Goal: Task Accomplishment & Management: Manage account settings

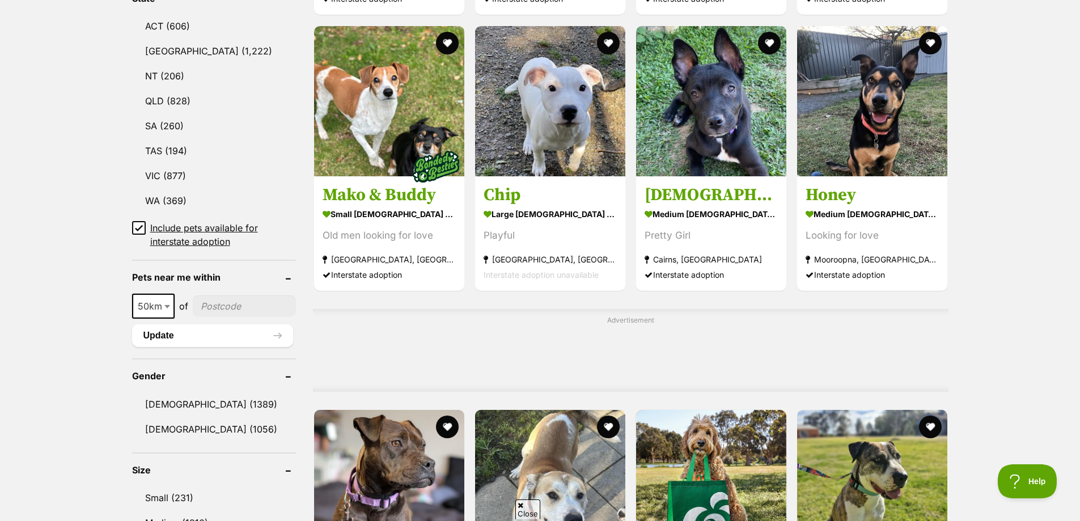
scroll to position [624, 0]
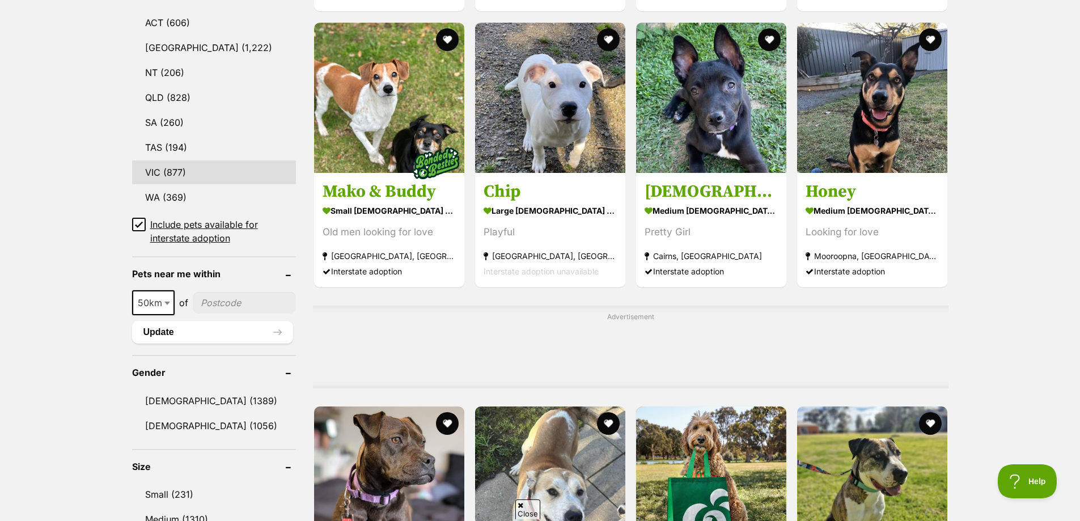
click at [166, 168] on link "VIC (877)" at bounding box center [214, 172] width 164 height 24
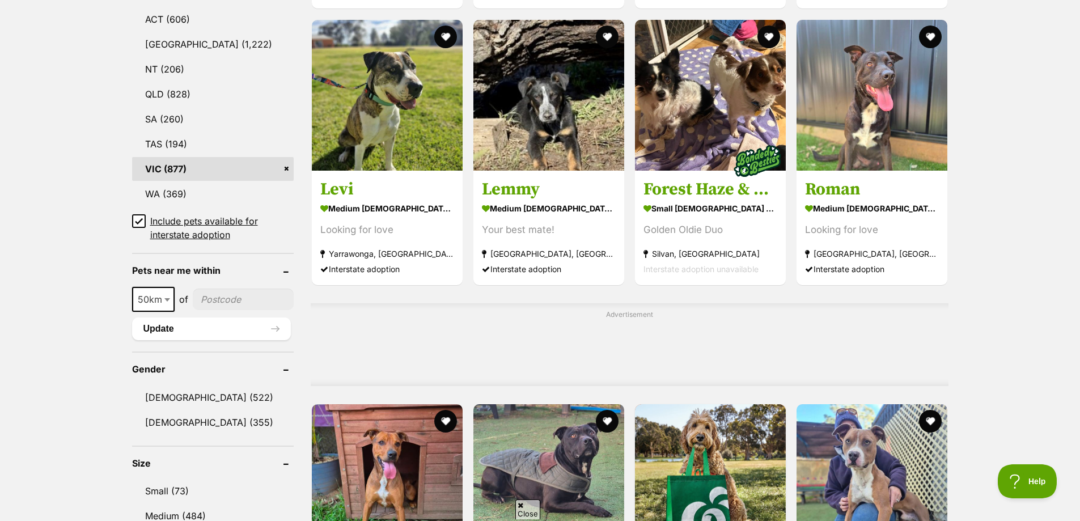
click at [140, 219] on icon at bounding box center [139, 221] width 8 height 8
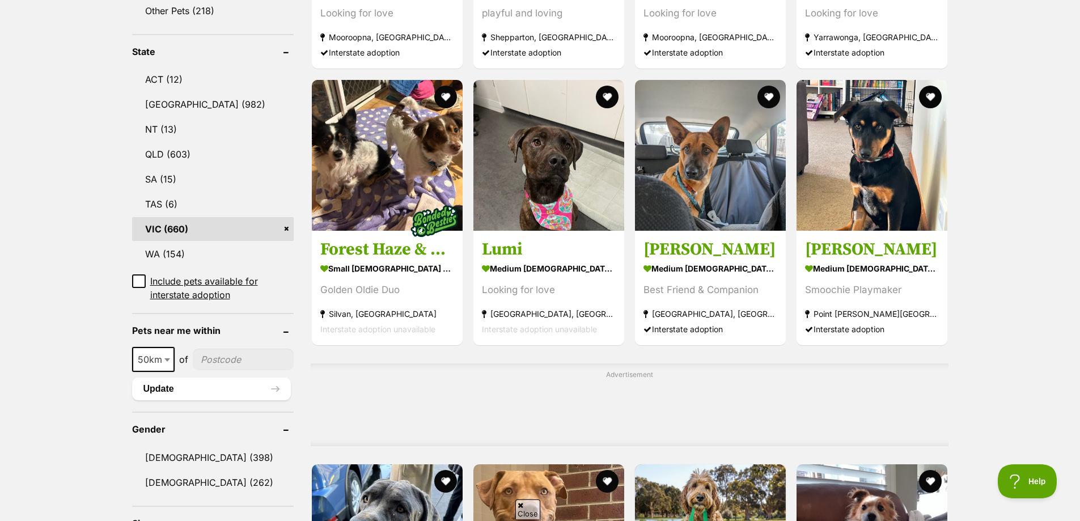
click at [168, 347] on span at bounding box center [168, 359] width 11 height 25
select select "100"
click at [218, 349] on input"] "postcode" at bounding box center [245, 360] width 97 height 22
type input"] "3029"
click at [237, 378] on button "Update" at bounding box center [211, 389] width 159 height 23
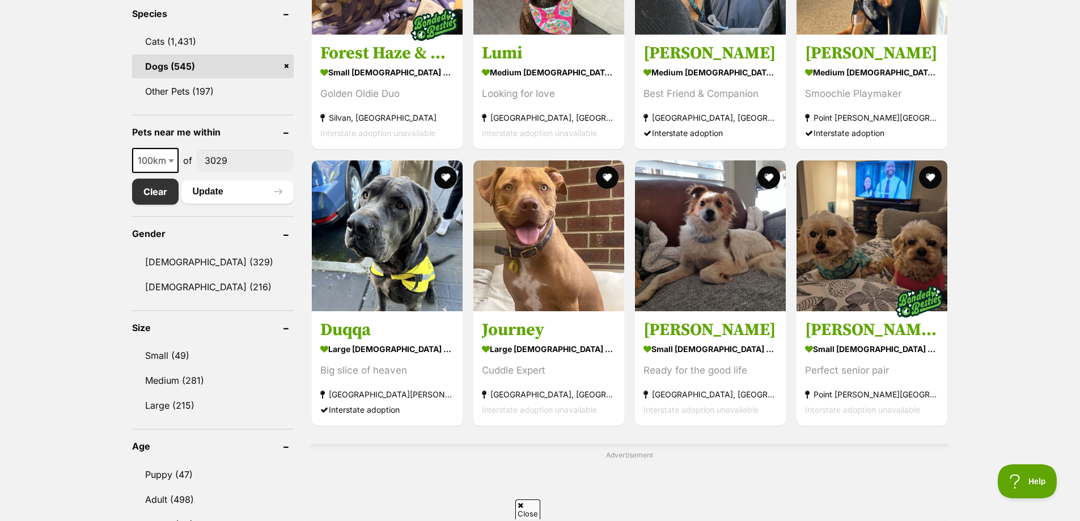
scroll to position [624, 0]
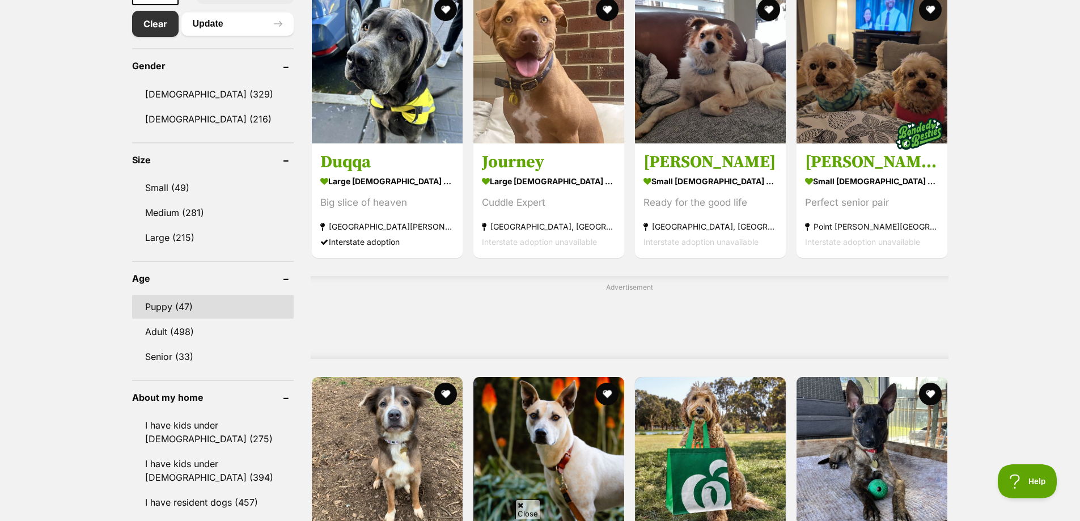
click at [215, 312] on link "Puppy (47)" at bounding box center [213, 307] width 162 height 24
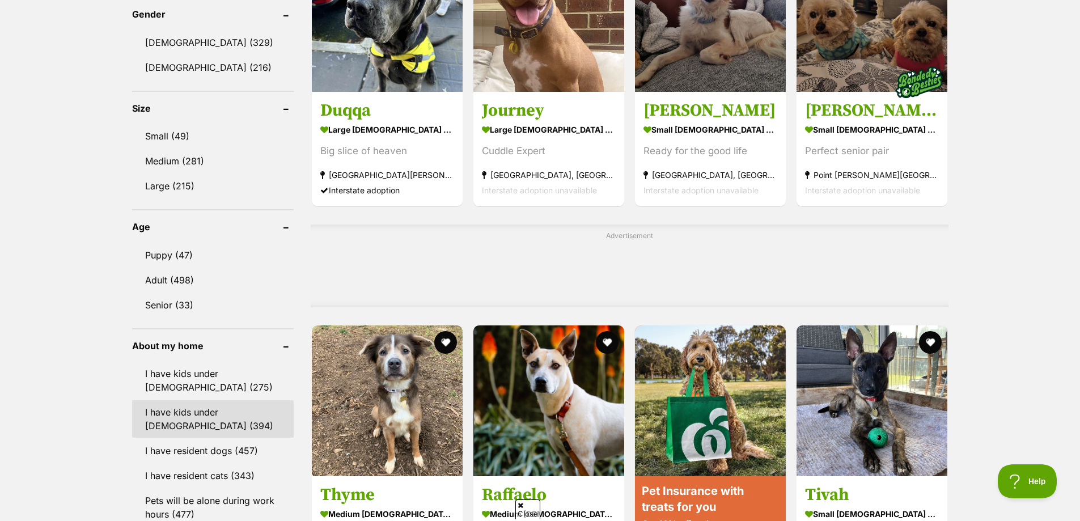
scroll to position [778, 0]
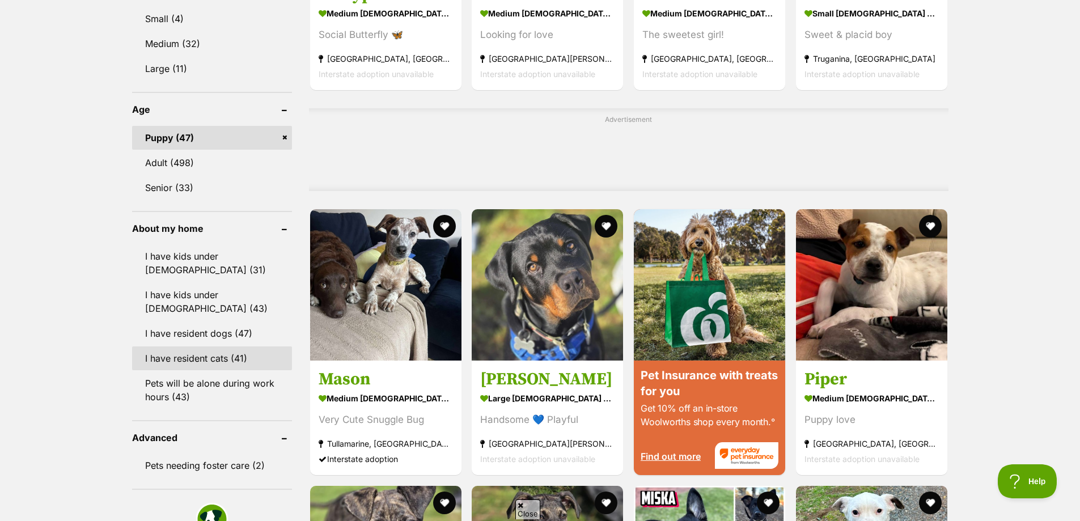
scroll to position [794, 0]
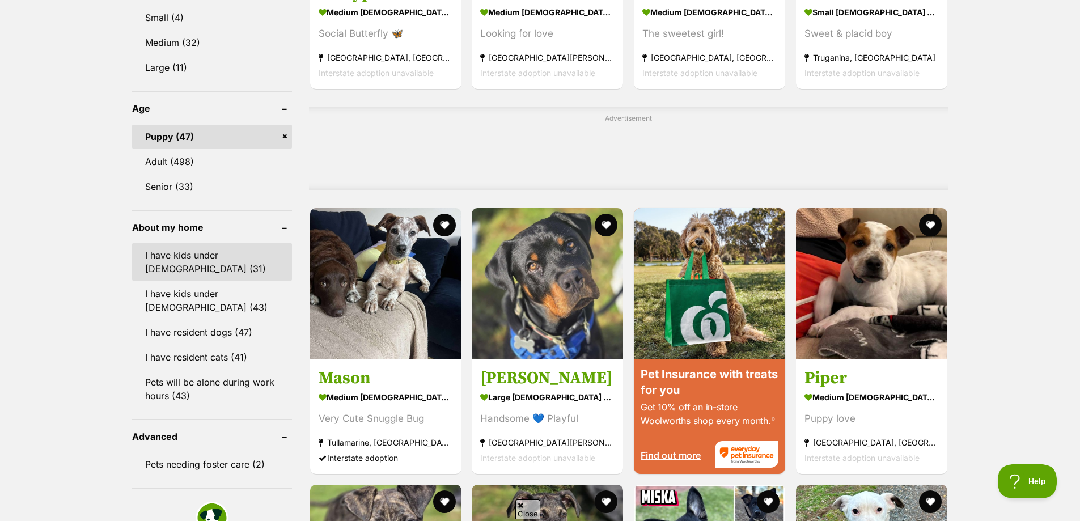
click at [224, 271] on link "I have kids under 5 years old (31)" at bounding box center [212, 261] width 160 height 37
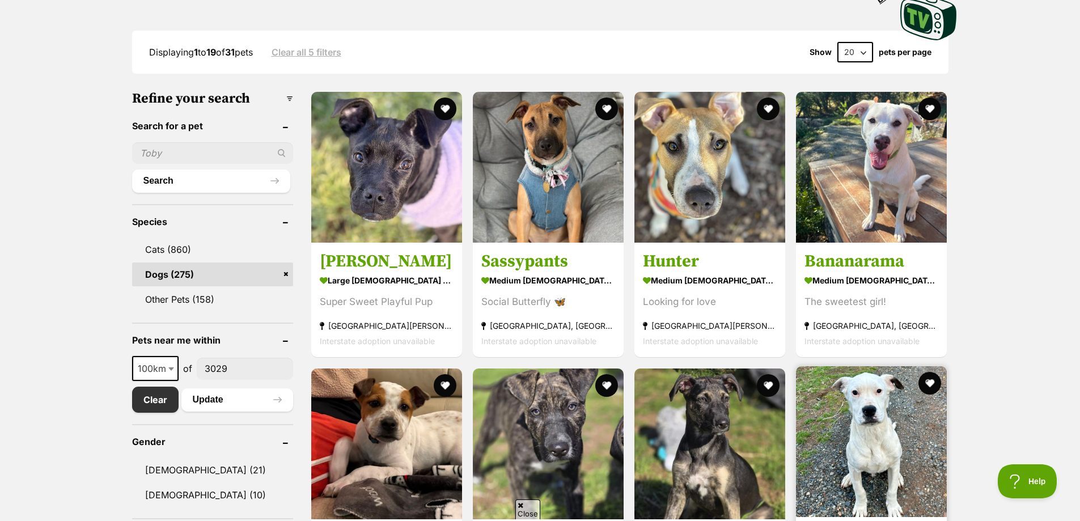
scroll to position [454, 0]
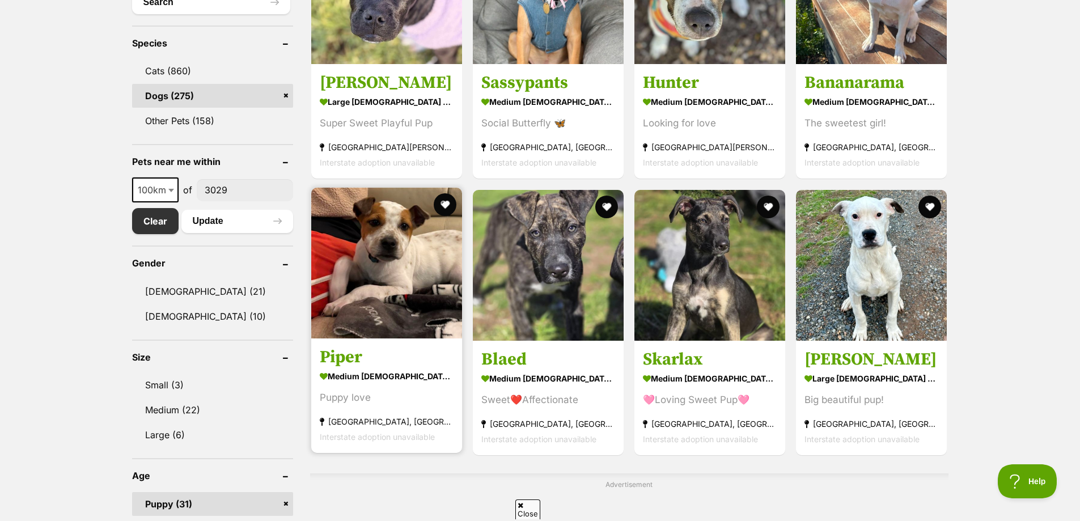
click at [396, 369] on link "Piper medium female Dog Puppy love Altona North, VIC Interstate adoption unavai…" at bounding box center [386, 395] width 151 height 115
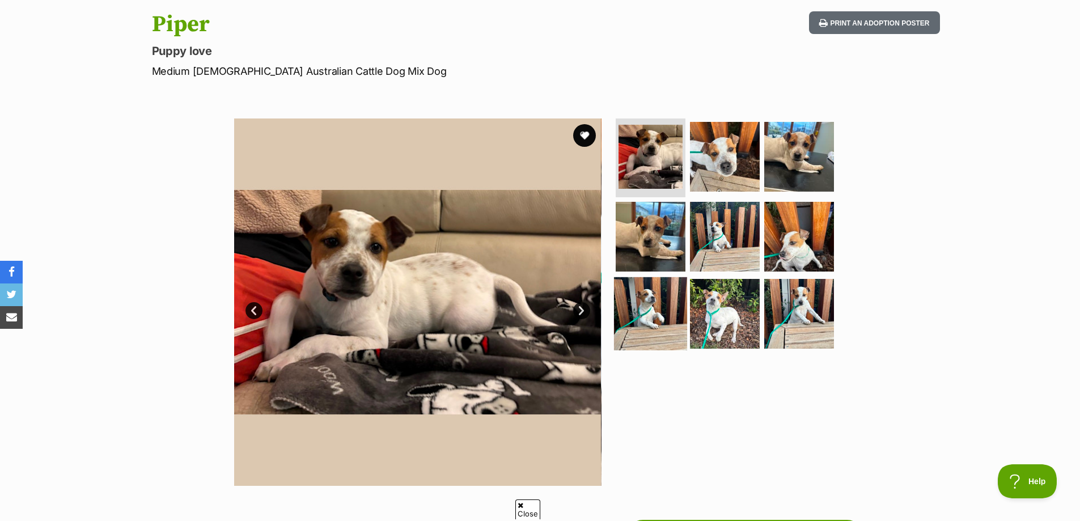
scroll to position [113, 0]
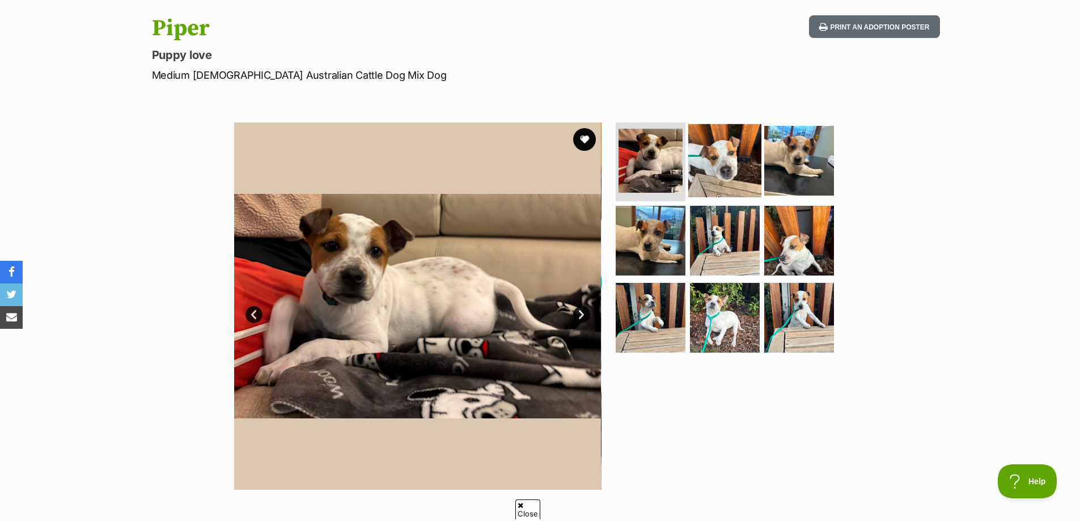
click at [735, 179] on img at bounding box center [724, 160] width 73 height 73
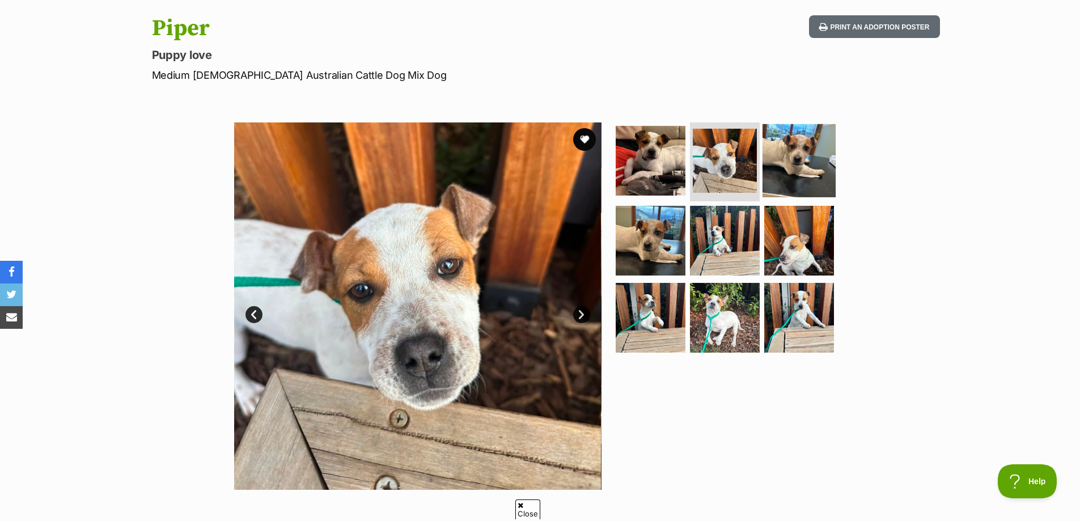
click at [784, 173] on img at bounding box center [799, 160] width 73 height 73
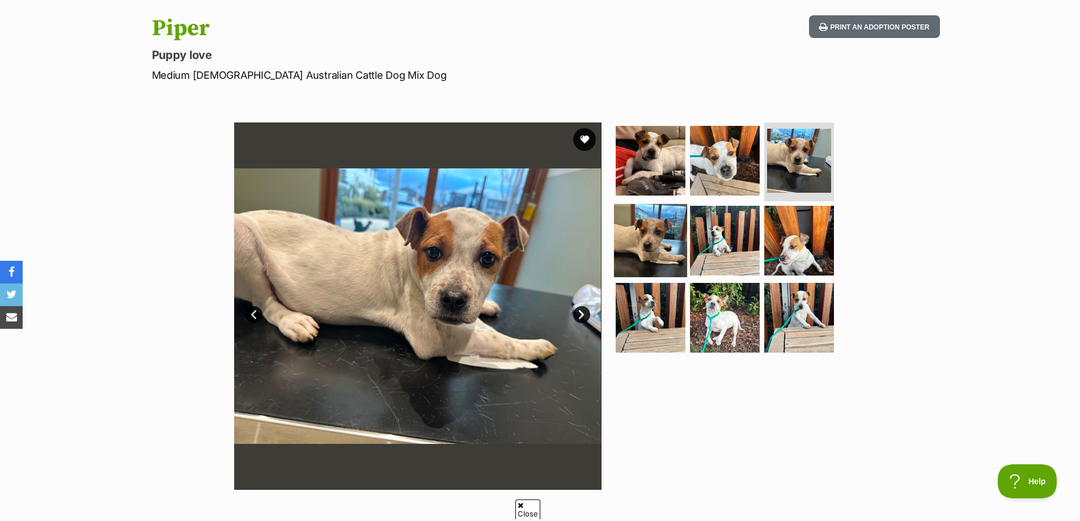
click at [661, 221] on img at bounding box center [650, 240] width 73 height 73
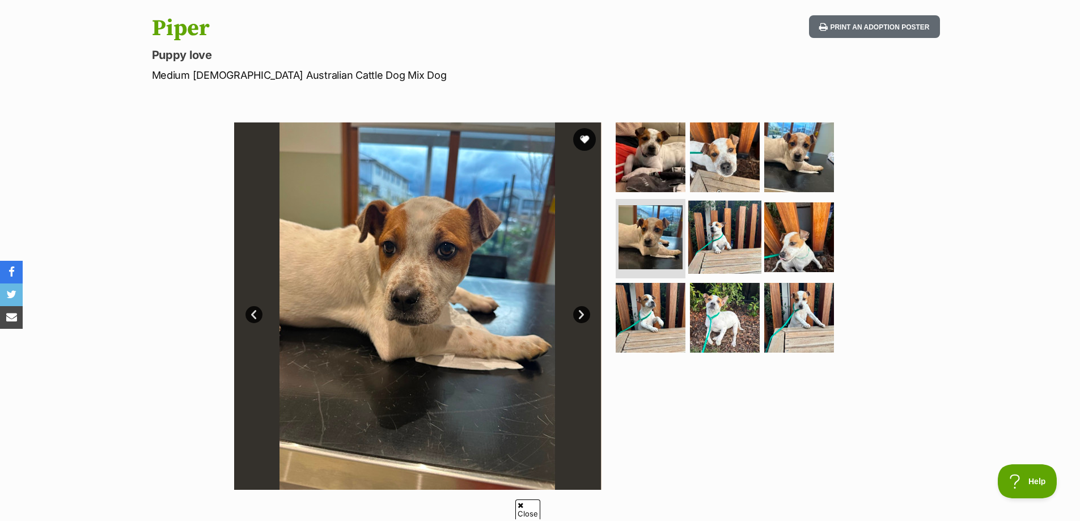
click at [703, 222] on img at bounding box center [724, 237] width 73 height 73
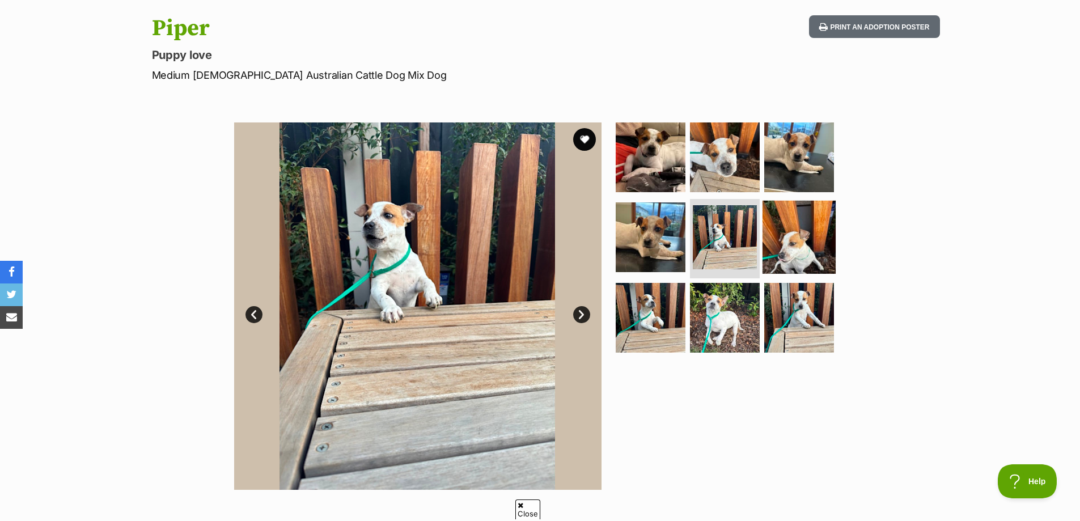
click at [779, 226] on img at bounding box center [799, 237] width 73 height 73
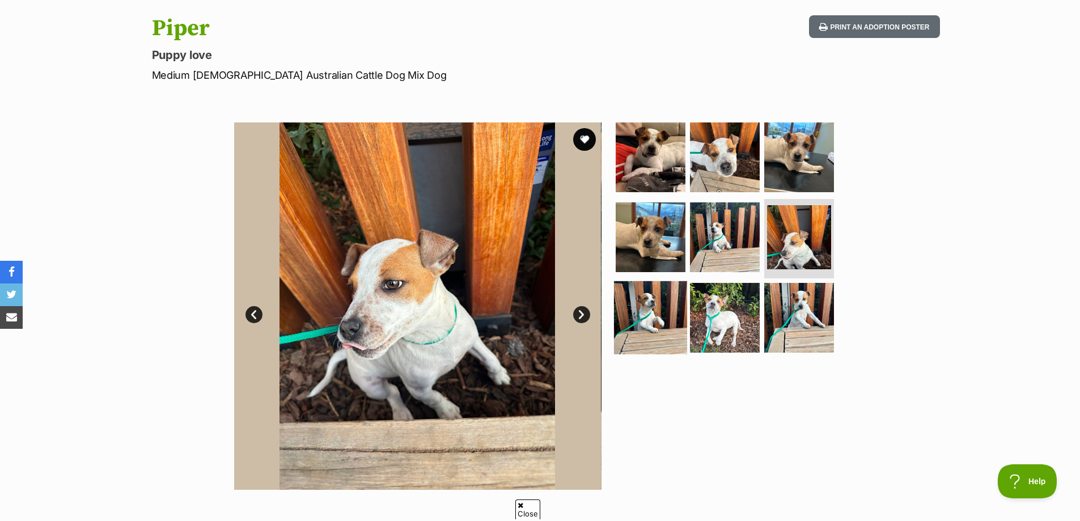
click at [666, 281] on img at bounding box center [650, 317] width 73 height 73
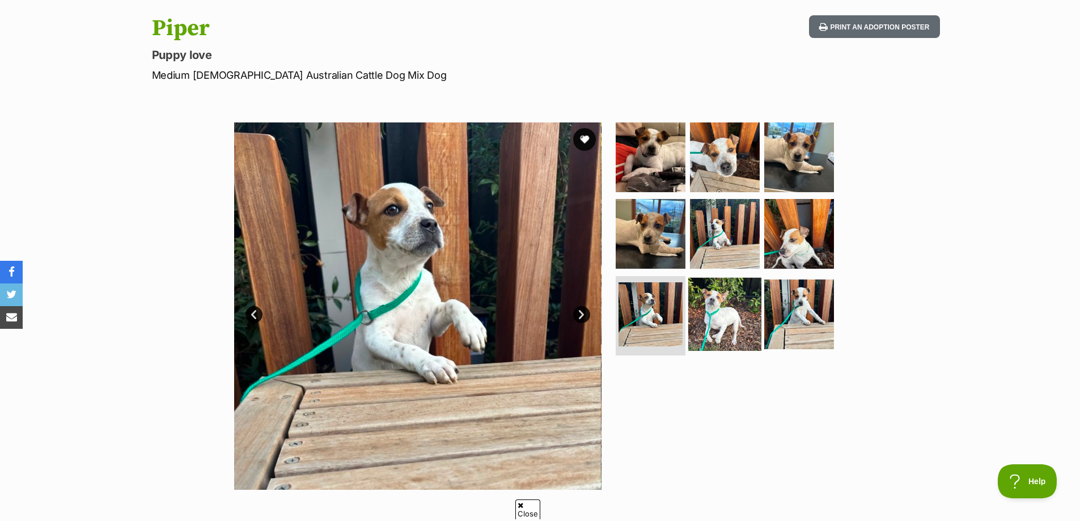
click at [704, 296] on img at bounding box center [724, 314] width 73 height 73
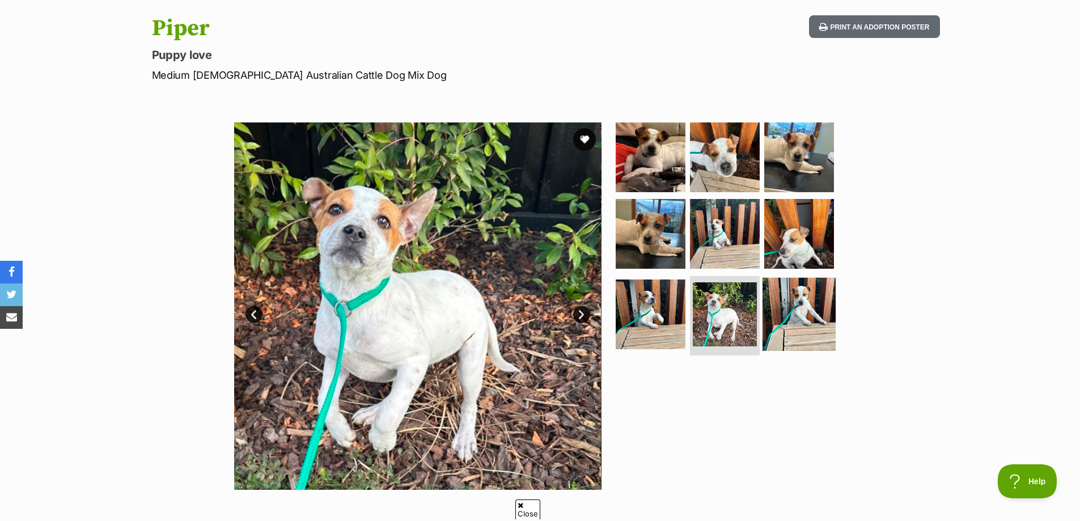
click at [810, 307] on img at bounding box center [799, 314] width 73 height 73
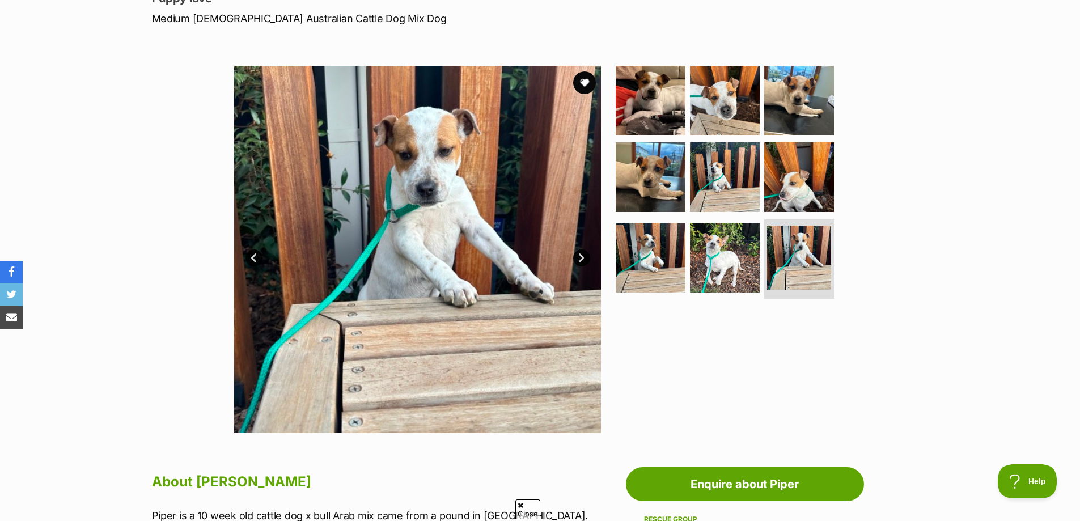
scroll to position [0, 0]
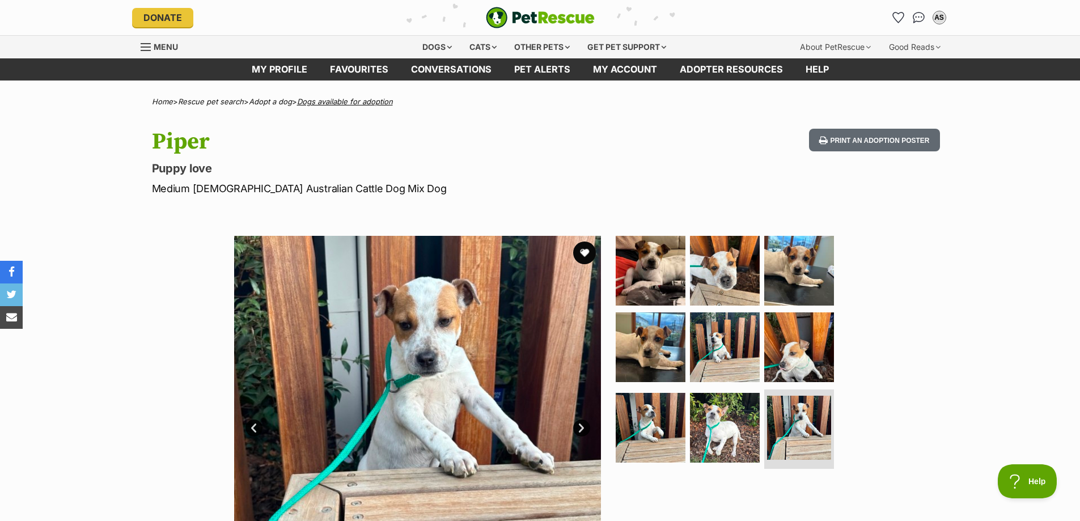
click at [337, 103] on link "Dogs available for adoption" at bounding box center [345, 101] width 96 height 9
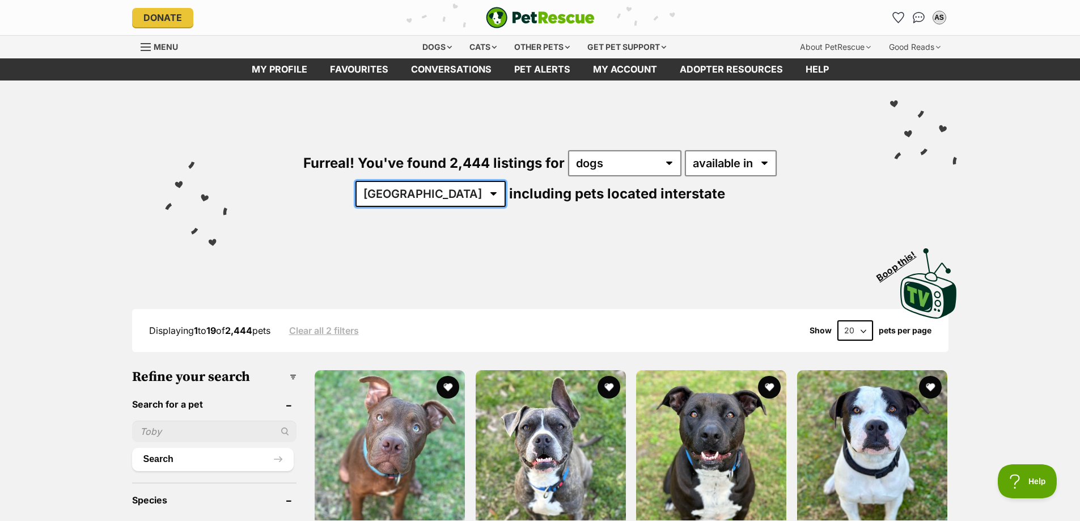
click at [506, 181] on select "[GEOGRAPHIC_DATA] [GEOGRAPHIC_DATA] [GEOGRAPHIC_DATA] [GEOGRAPHIC_DATA] [GEOGRA…" at bounding box center [431, 194] width 150 height 26
select select "VIC"
click at [506, 181] on select "[GEOGRAPHIC_DATA] [GEOGRAPHIC_DATA] [GEOGRAPHIC_DATA] [GEOGRAPHIC_DATA] [GEOGRA…" at bounding box center [431, 194] width 150 height 26
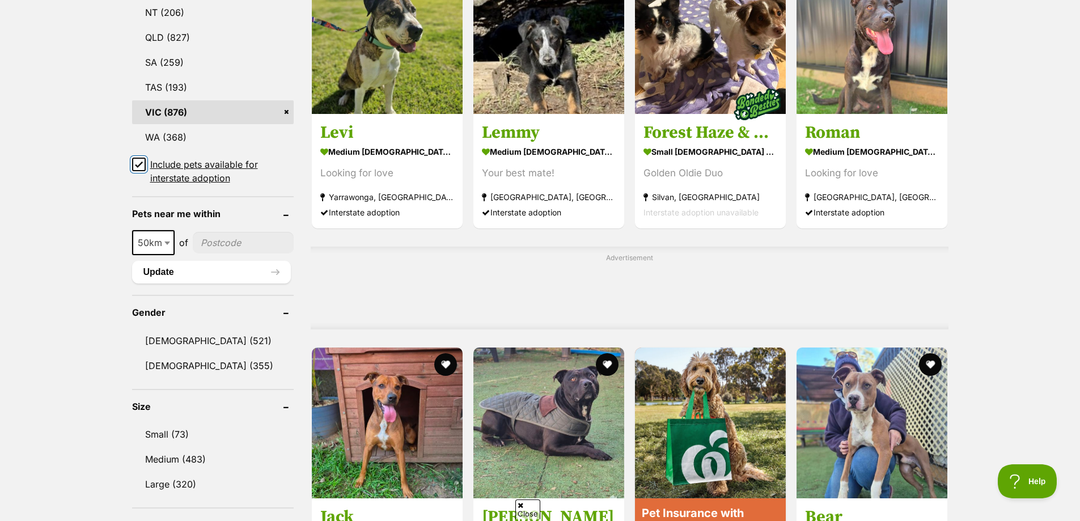
click at [143, 166] on input "Include pets available for interstate adoption" at bounding box center [139, 165] width 14 height 14
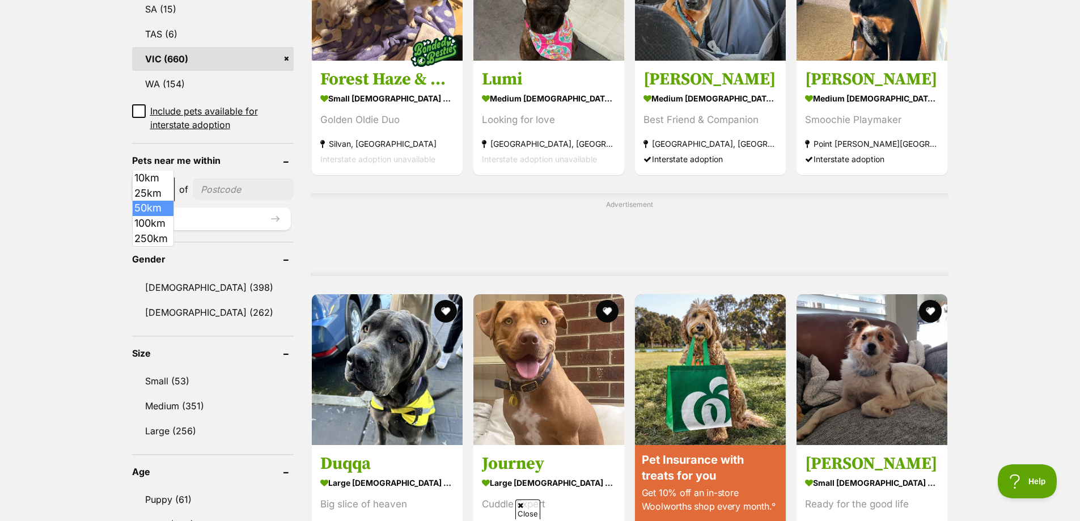
click at [159, 181] on span "50km" at bounding box center [153, 189] width 40 height 16
select select "100"
click at [227, 179] on input"] "postcode" at bounding box center [245, 190] width 97 height 22
type input"] "3029"
click at [249, 208] on button "Update" at bounding box center [211, 219] width 159 height 23
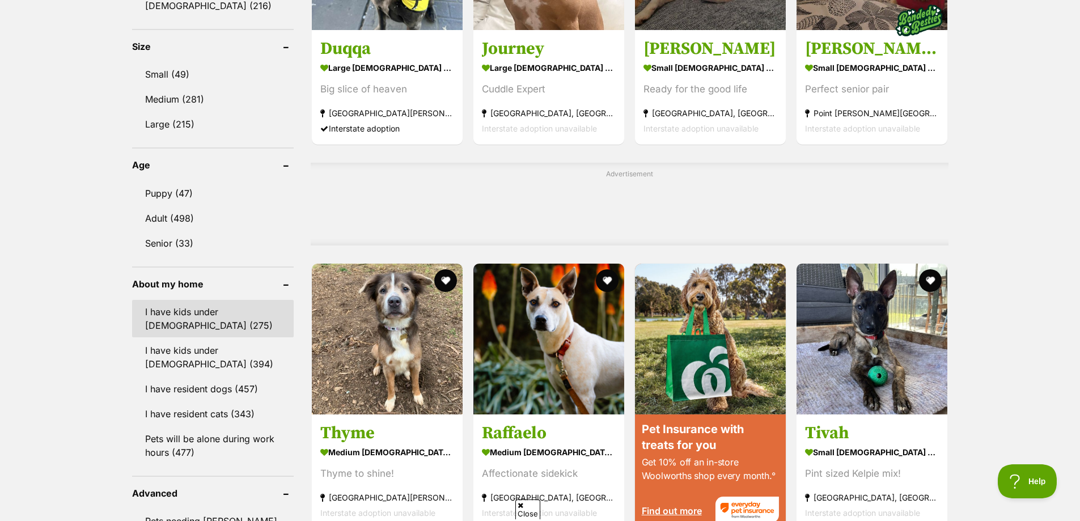
click at [221, 311] on link "I have kids under [DEMOGRAPHIC_DATA] (275)" at bounding box center [213, 318] width 162 height 37
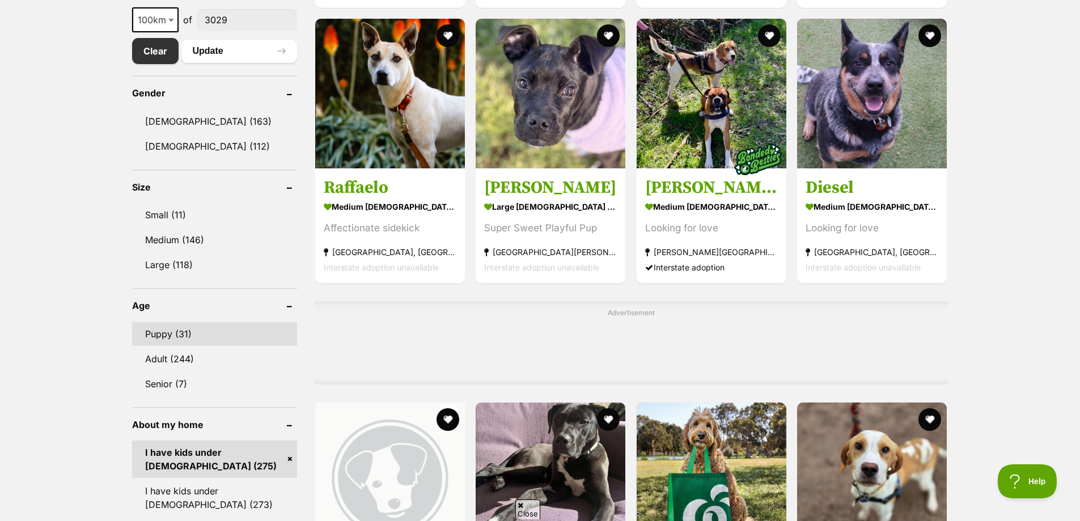
click at [205, 329] on link "Puppy (31)" at bounding box center [215, 334] width 166 height 24
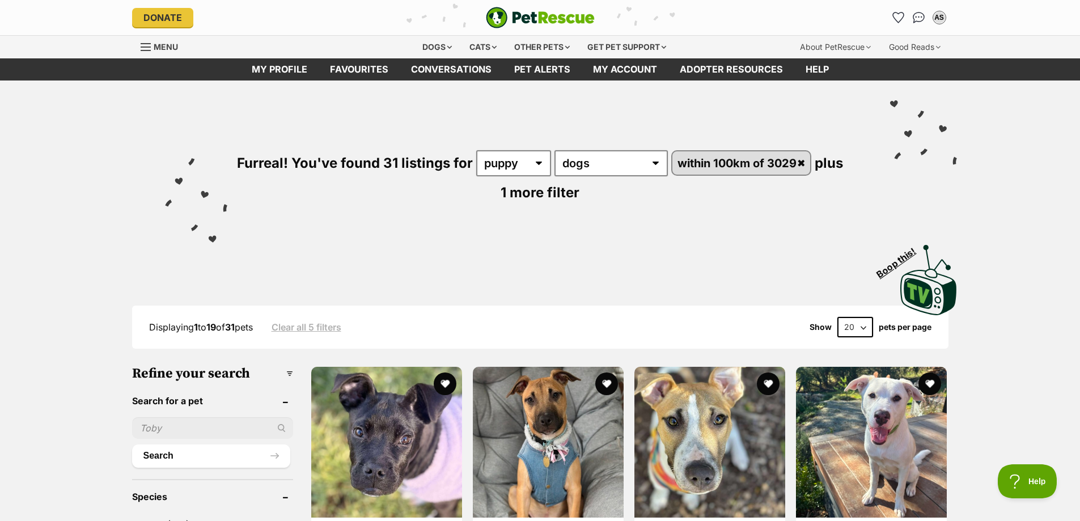
drag, startPoint x: 842, startPoint y: 322, endPoint x: 849, endPoint y: 323, distance: 7.6
click at [842, 322] on select "20 40 60" at bounding box center [856, 327] width 36 height 20
select select "60"
click at [838, 317] on select "20 40 60" at bounding box center [856, 327] width 36 height 20
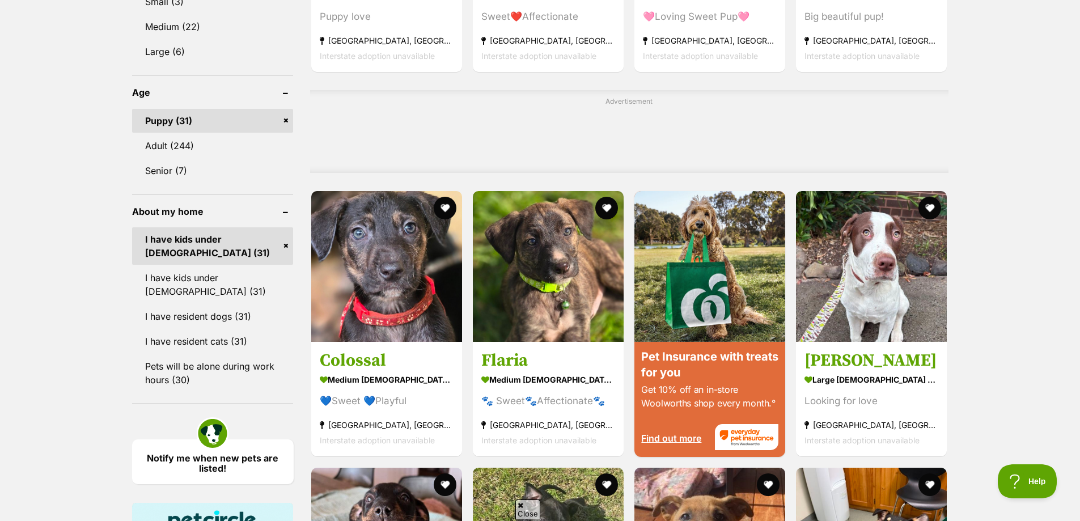
scroll to position [851, 0]
